Goal: Navigation & Orientation: Find specific page/section

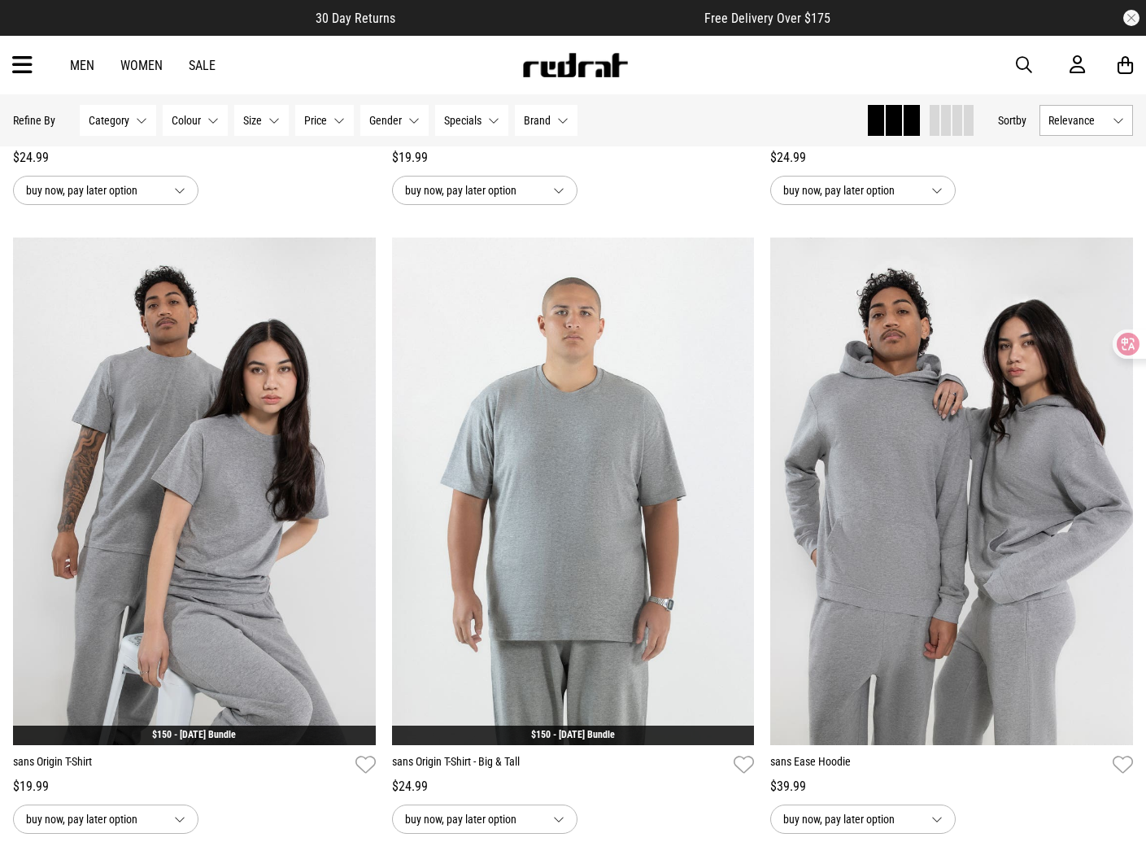
scroll to position [4178, 0]
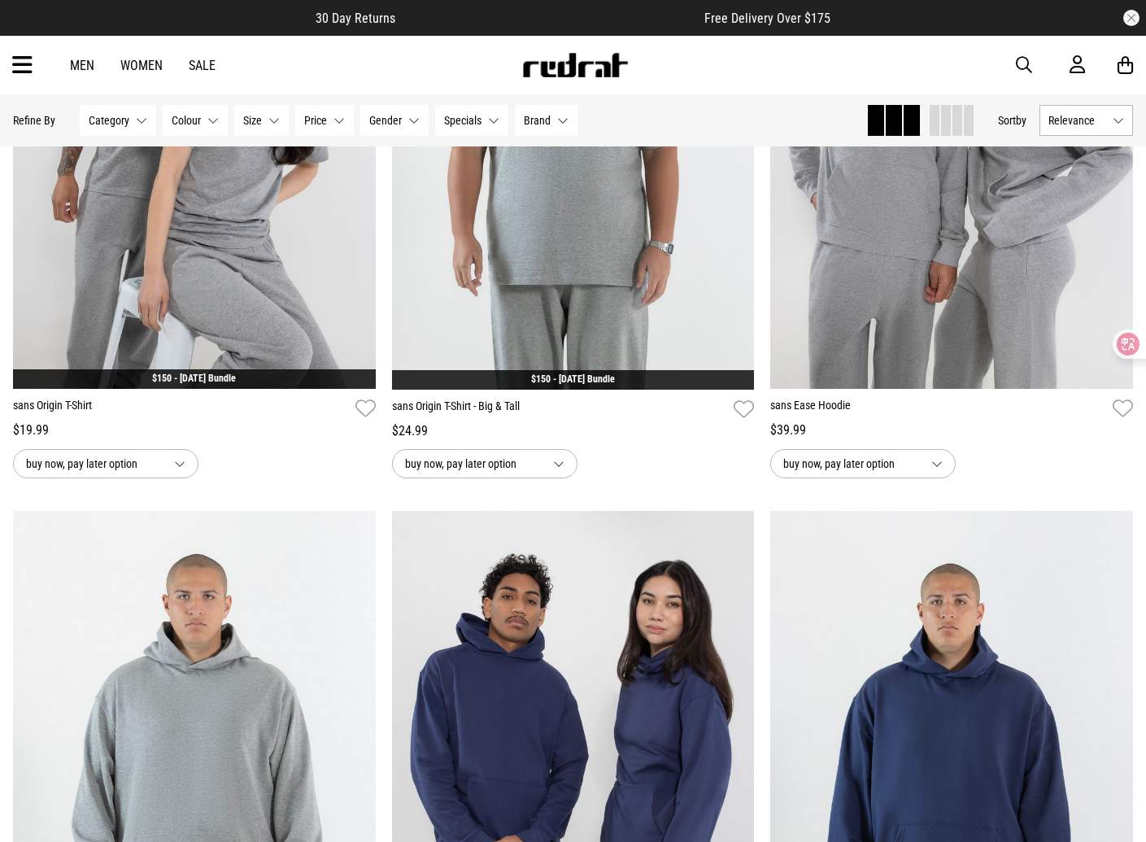
click at [610, 68] on img at bounding box center [574, 65] width 107 height 24
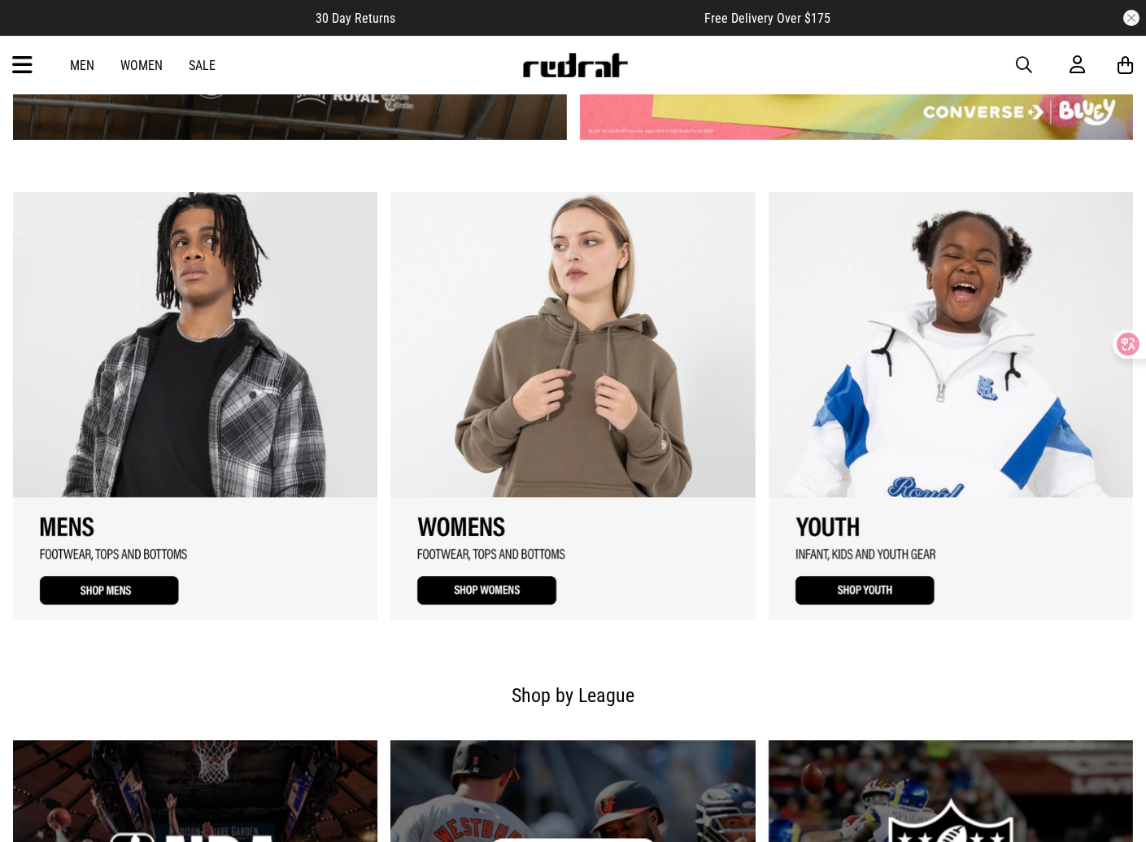
scroll to position [1343, 0]
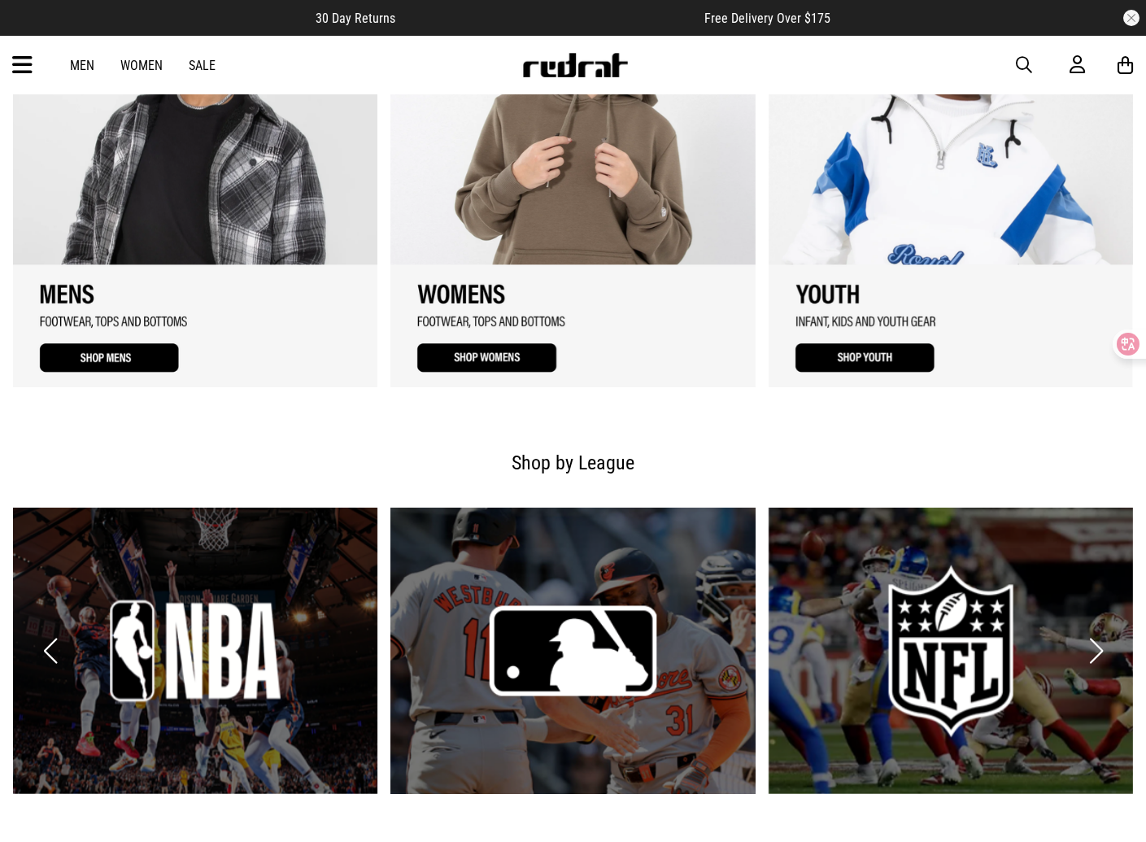
click at [1129, 15] on button "button" at bounding box center [1131, 18] width 16 height 16
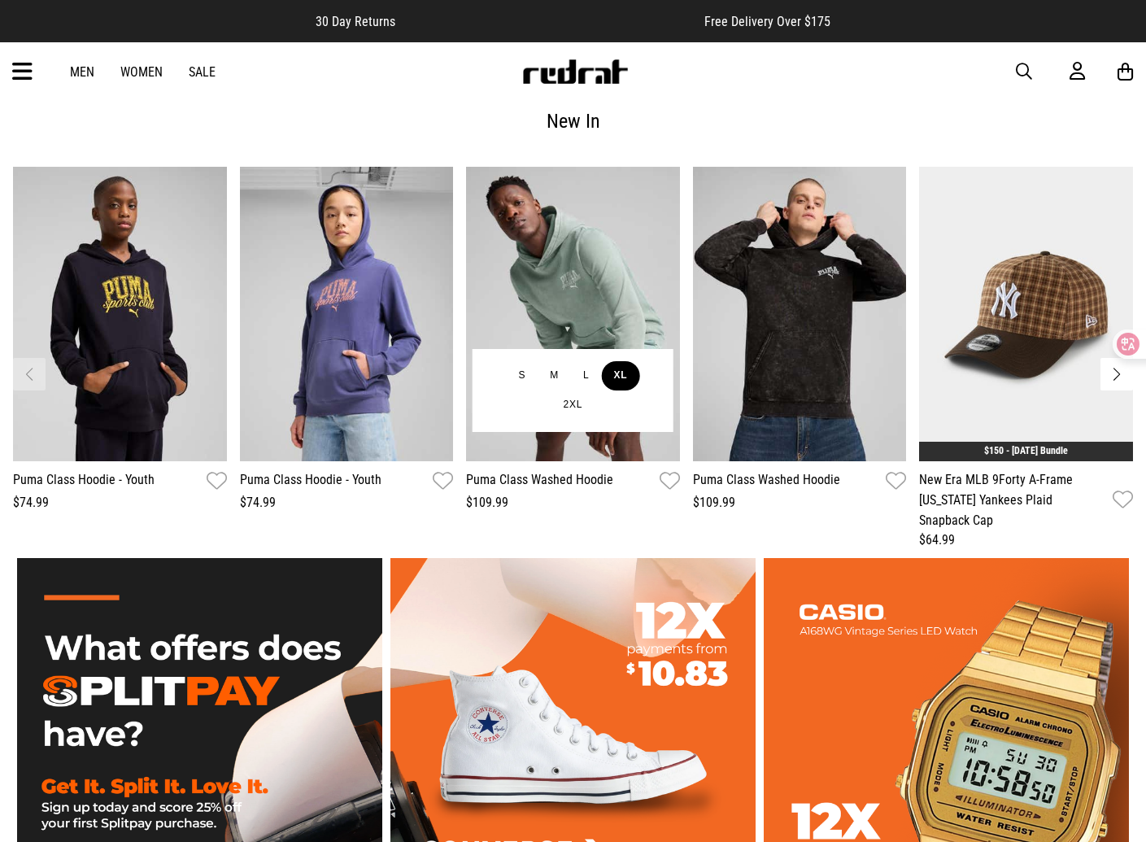
scroll to position [1998, 0]
